Goal: Find specific page/section: Find specific page/section

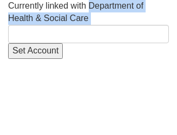
drag, startPoint x: 91, startPoint y: 6, endPoint x: 140, endPoint y: 15, distance: 50.1
click at [140, 15] on div "Currently linked with Department of Health & Social Care Set Account" at bounding box center [88, 29] width 161 height 59
